Goal: Find specific fact: Find contact information

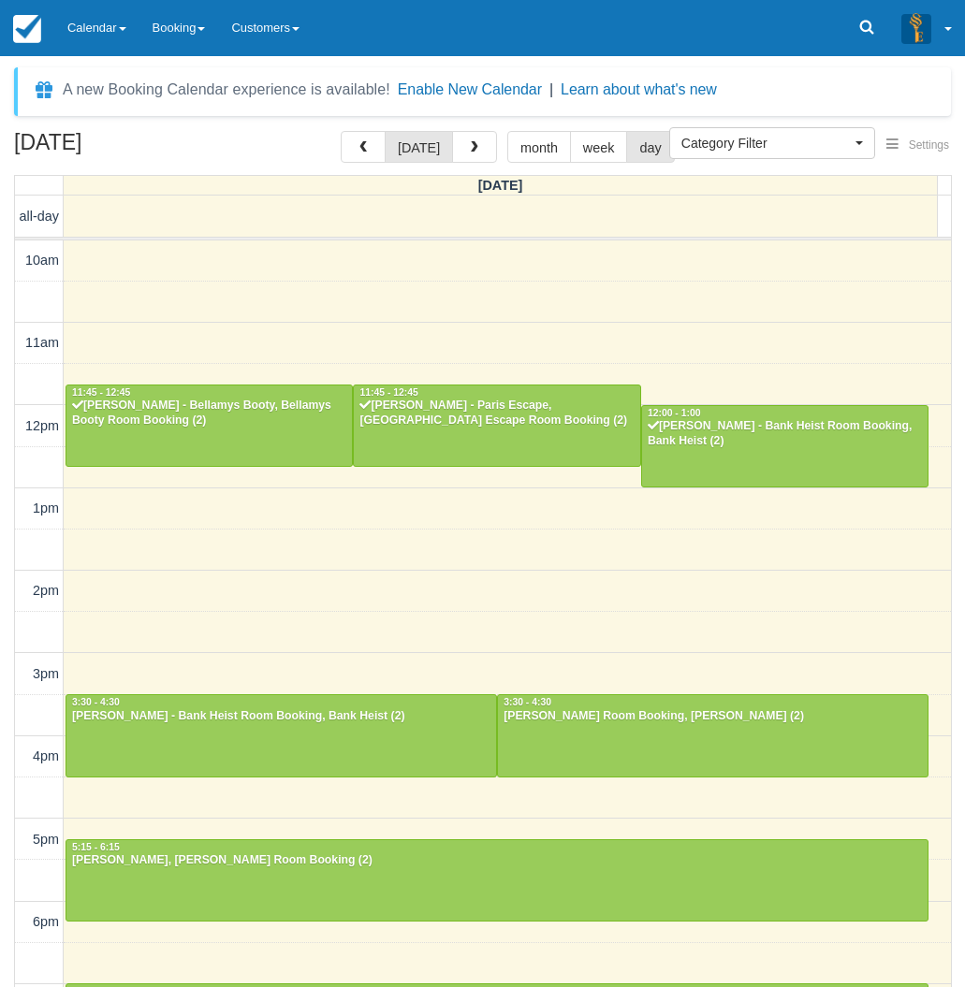
select select
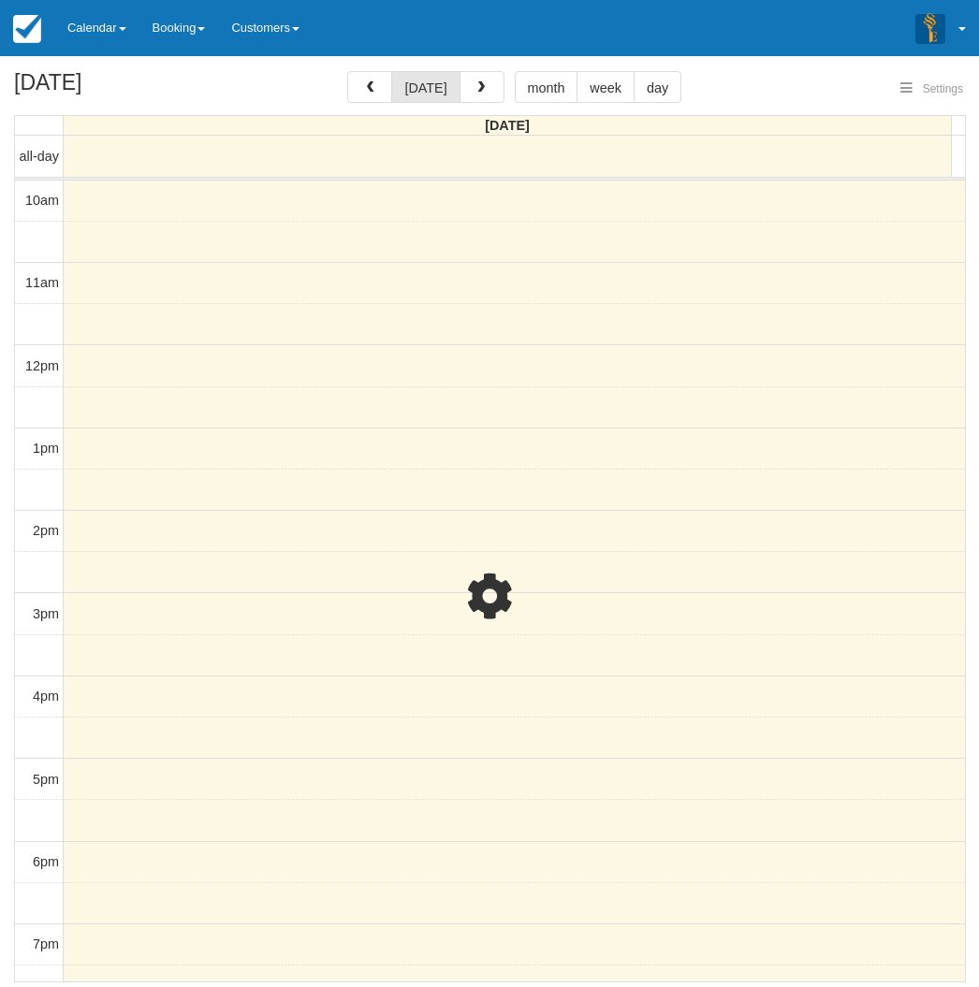
select select
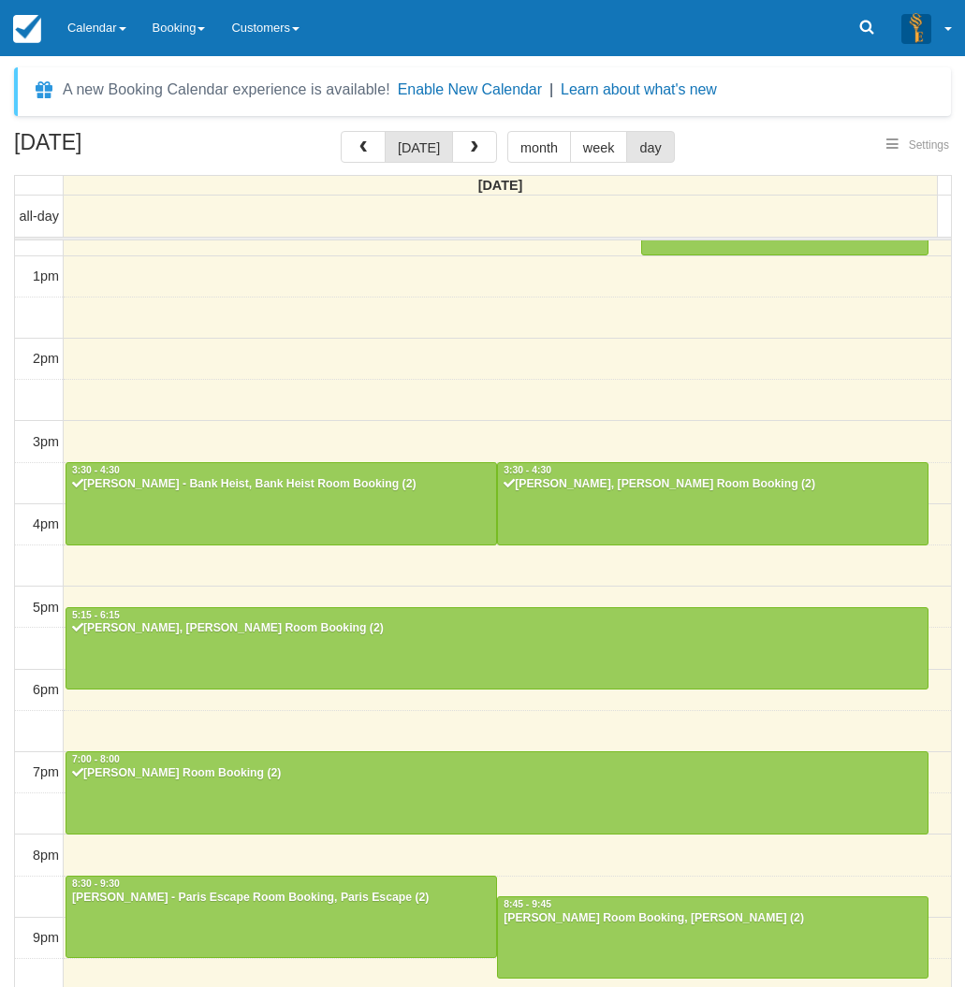
scroll to position [60, 0]
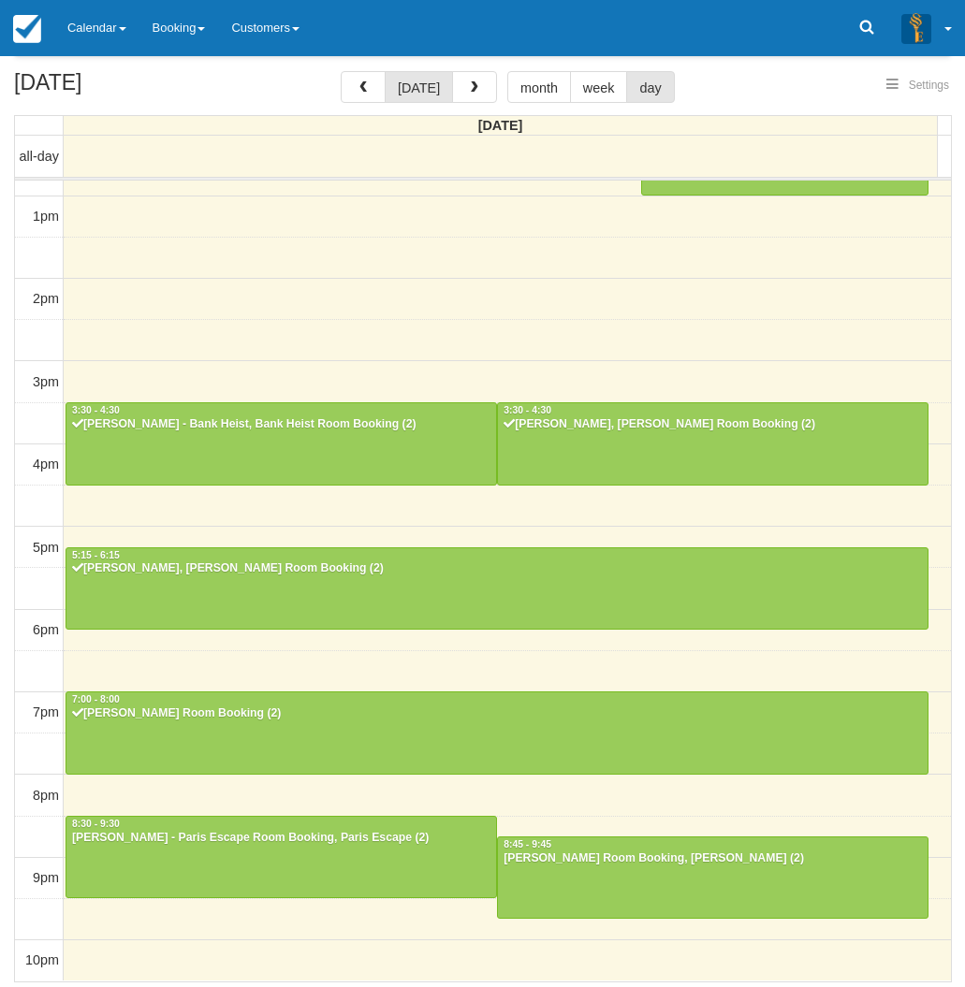
select select
click at [235, 869] on div at bounding box center [280, 857] width 429 height 80
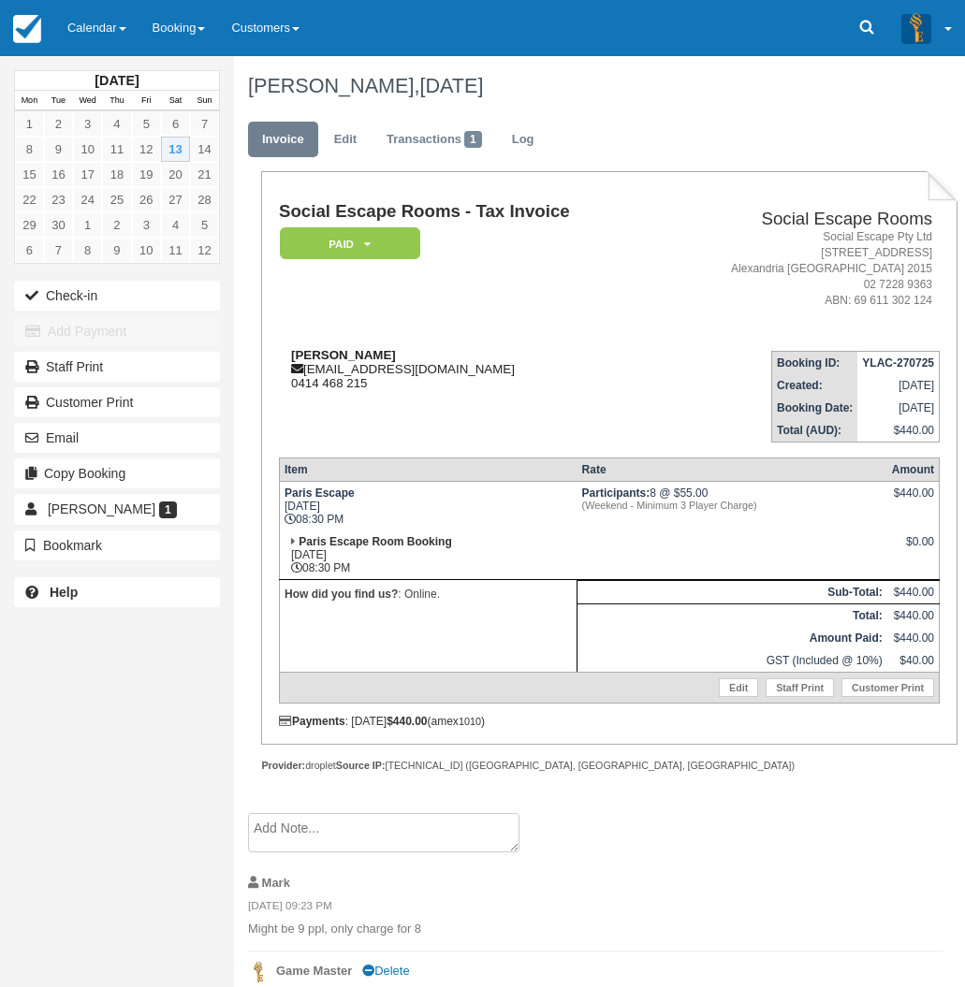
drag, startPoint x: 399, startPoint y: 349, endPoint x: 287, endPoint y: 350, distance: 112.3
click at [287, 350] on div "Samantha Leung sam_leung1@hotmail.com 0414 468 215" at bounding box center [468, 369] width 379 height 42
copy strong "Samantha Leung"
click at [512, 336] on td "Samantha Leung sam_leung1@hotmail.com 0414 468 215" at bounding box center [468, 389] width 379 height 107
